Goal: Task Accomplishment & Management: Use online tool/utility

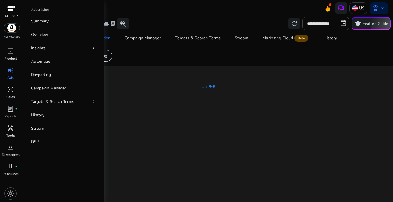
click at [14, 74] on span "campaign" at bounding box center [10, 70] width 7 height 7
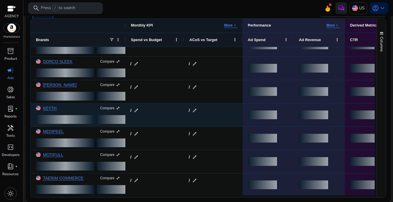
scroll to position [109, 0]
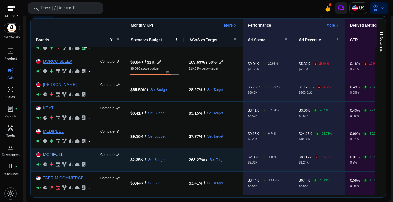
click at [58, 154] on link "MOTIFULL" at bounding box center [53, 155] width 20 height 4
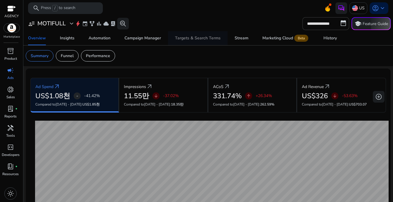
click at [191, 39] on div "Targets & Search Terms" at bounding box center [198, 38] width 46 height 4
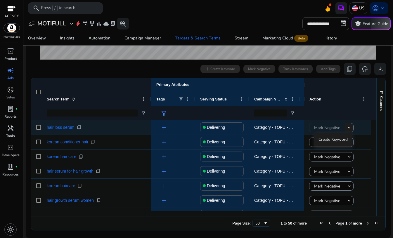
click at [348, 129] on mat-icon "keyboard_arrow_down" at bounding box center [349, 127] width 5 height 5
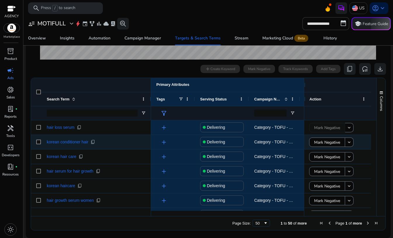
click at [363, 138] on div "Mark Negative keyboard_arrow_down" at bounding box center [337, 142] width 57 height 12
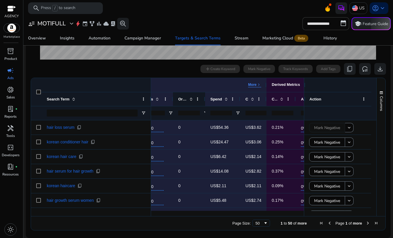
click at [189, 100] on span at bounding box center [191, 99] width 5 height 5
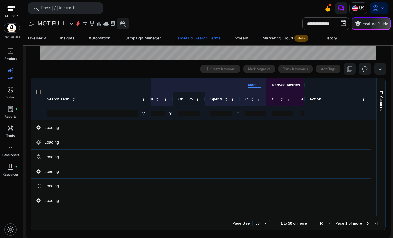
click at [192, 99] on span at bounding box center [191, 99] width 5 height 5
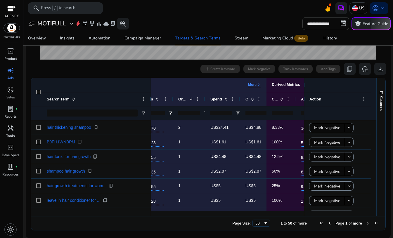
click at [326, 20] on input "**********" at bounding box center [325, 23] width 47 height 13
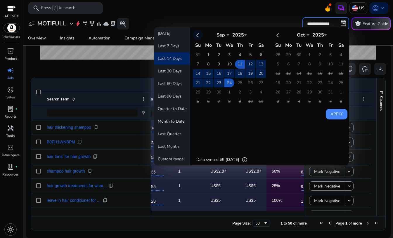
click at [198, 35] on th at bounding box center [198, 35] width 10 height 10
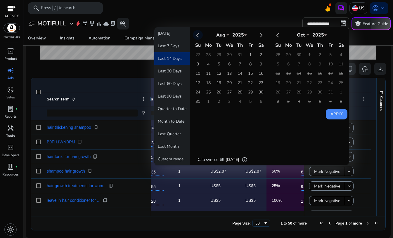
click at [198, 35] on th at bounding box center [198, 35] width 10 height 10
click at [238, 92] on td "26" at bounding box center [240, 92] width 10 height 9
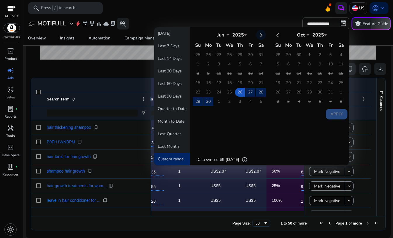
click at [260, 36] on th at bounding box center [261, 35] width 10 height 10
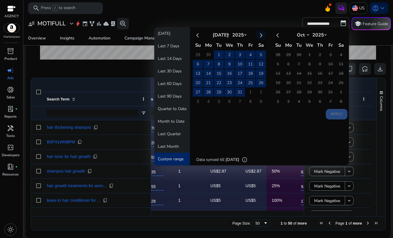
click at [260, 36] on th at bounding box center [261, 35] width 10 height 10
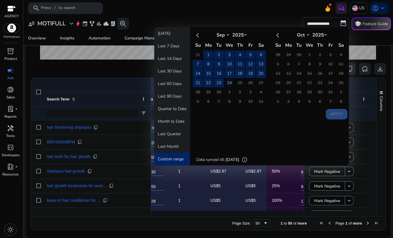
click at [229, 82] on td "24" at bounding box center [229, 83] width 10 height 9
select select "*"
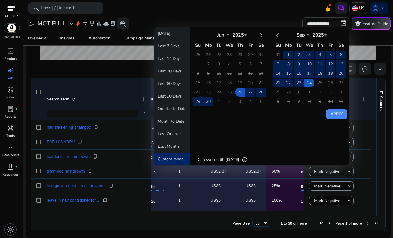
click at [336, 115] on button "Apply" at bounding box center [337, 114] width 22 height 11
type input "**********"
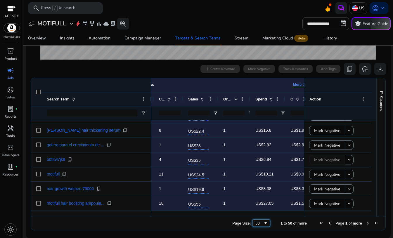
click at [259, 202] on div "50" at bounding box center [259, 223] width 8 height 4
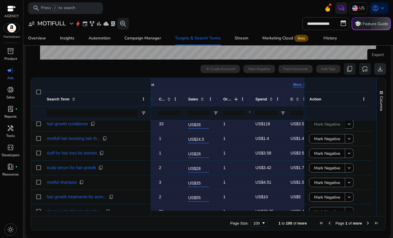
click at [377, 69] on span "download" at bounding box center [380, 68] width 7 height 7
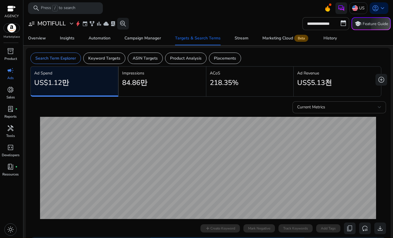
scroll to position [0, 250]
